Goal: Find specific page/section: Find specific page/section

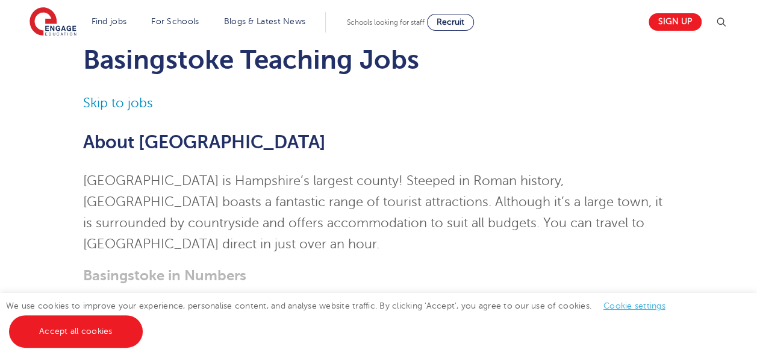
scroll to position [55, 0]
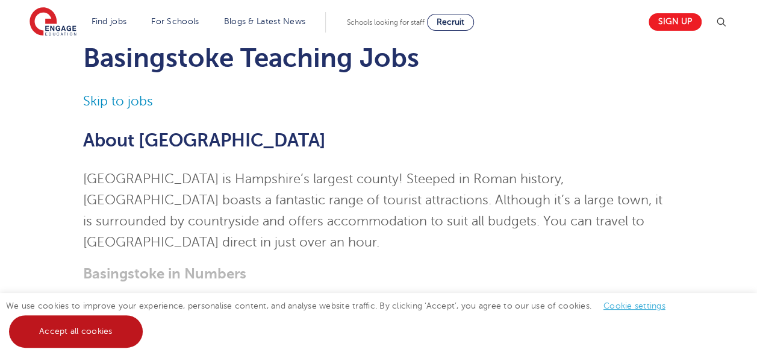
click at [82, 321] on link "Accept all cookies" at bounding box center [76, 331] width 134 height 33
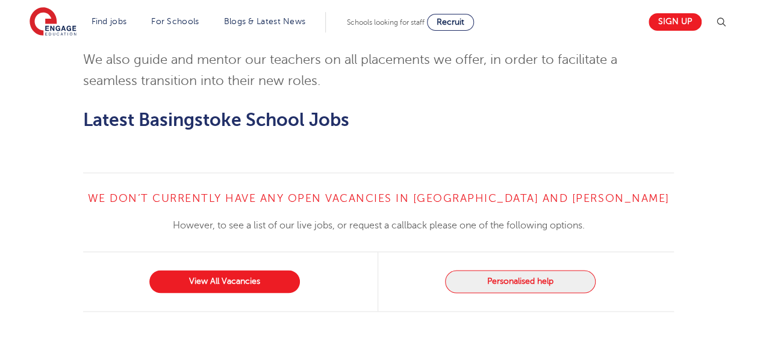
scroll to position [799, 0]
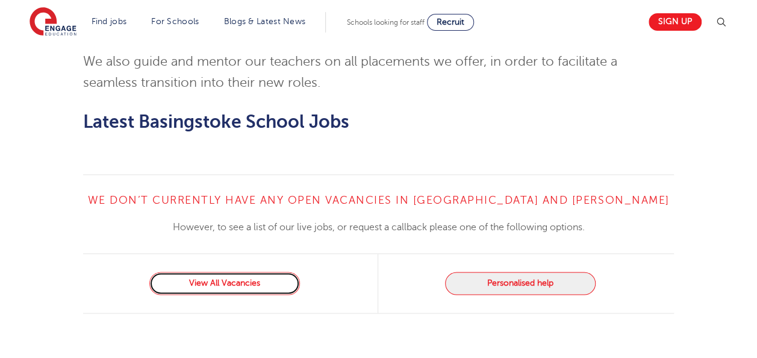
click at [234, 280] on link "View All Vacancies" at bounding box center [224, 283] width 151 height 23
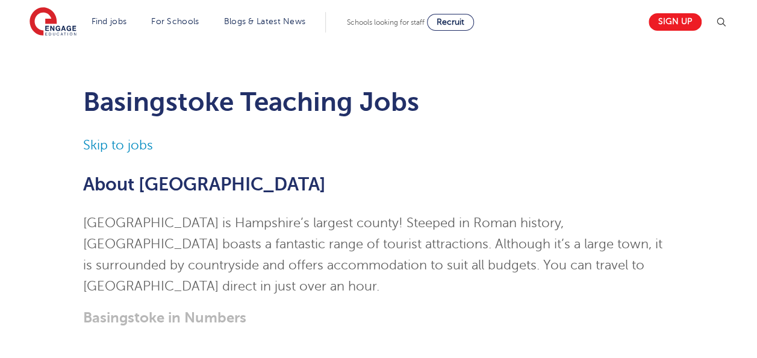
scroll to position [0, 0]
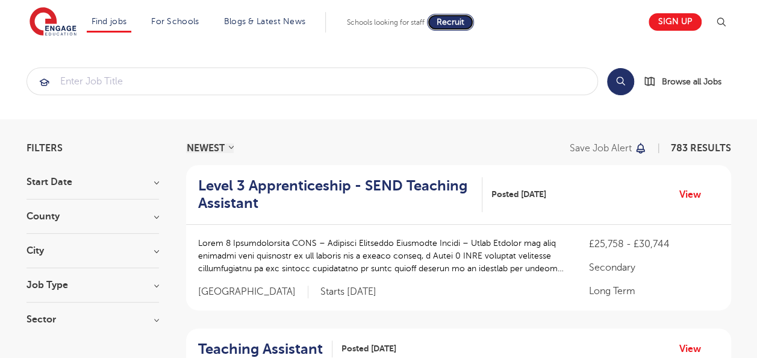
click at [459, 23] on span "Recruit" at bounding box center [451, 21] width 28 height 9
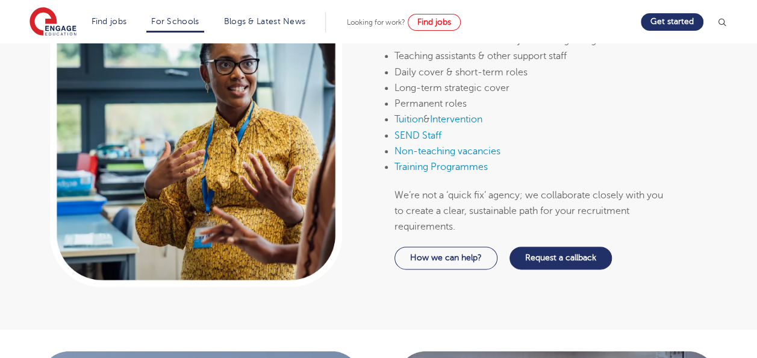
scroll to position [684, 0]
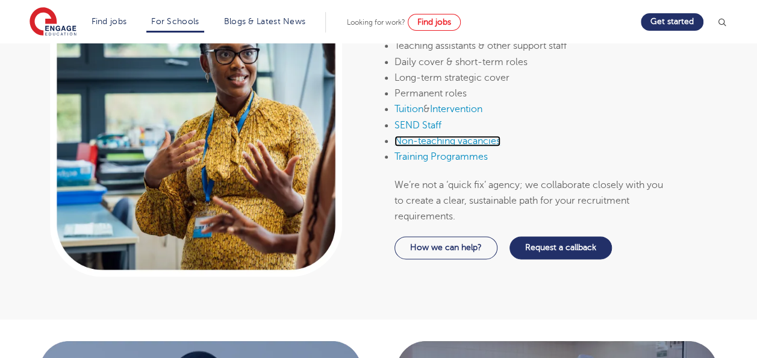
click at [467, 140] on link "Non-teaching vacancies" at bounding box center [448, 141] width 106 height 11
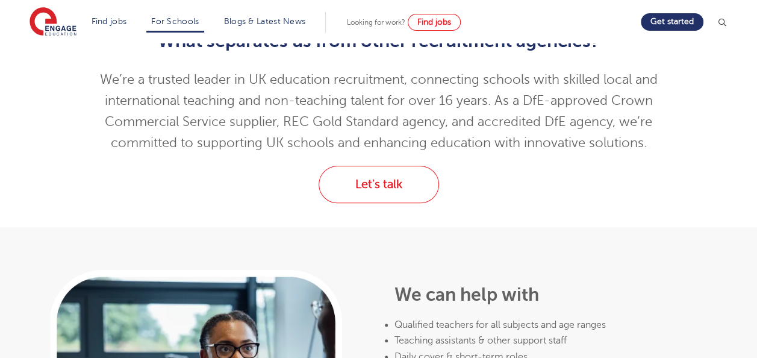
scroll to position [0, 0]
